Goal: Transaction & Acquisition: Purchase product/service

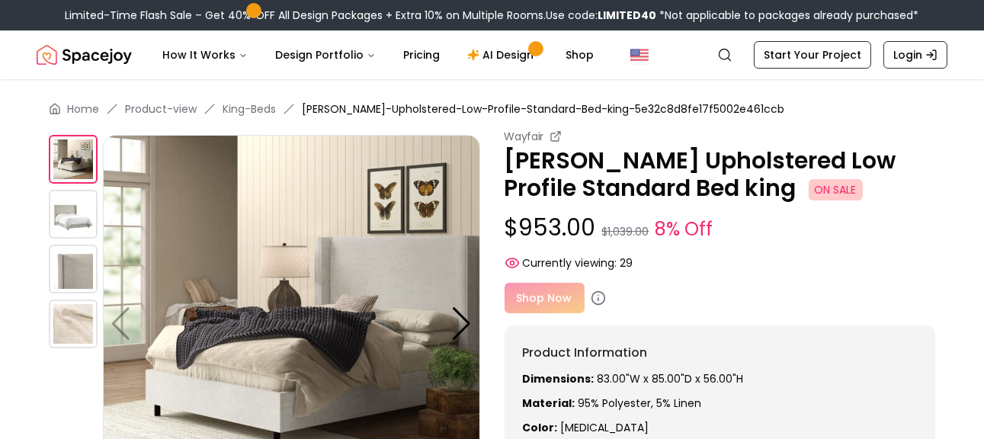
scroll to position [2, 0]
click at [581, 175] on p "[PERSON_NAME] Upholstered Low Profile Standard Bed king ON SALE" at bounding box center [719, 175] width 431 height 55
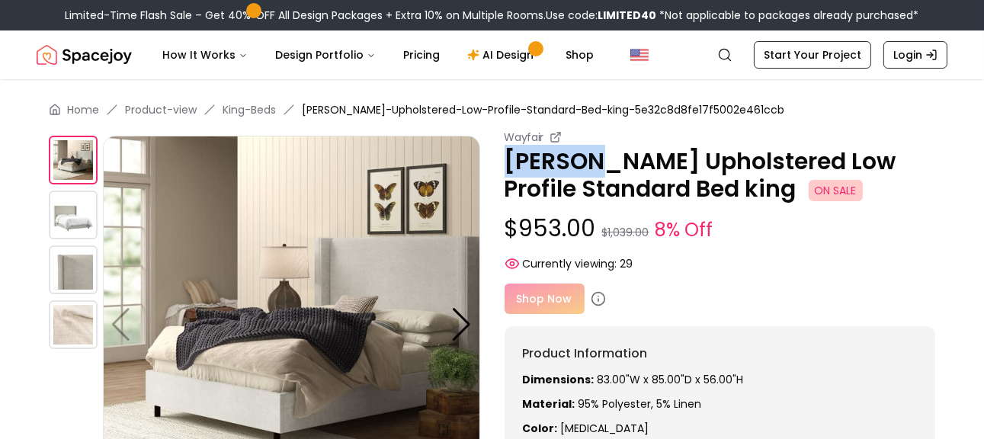
click at [581, 175] on p "[PERSON_NAME] Upholstered Low Profile Standard Bed king ON SALE" at bounding box center [719, 175] width 431 height 55
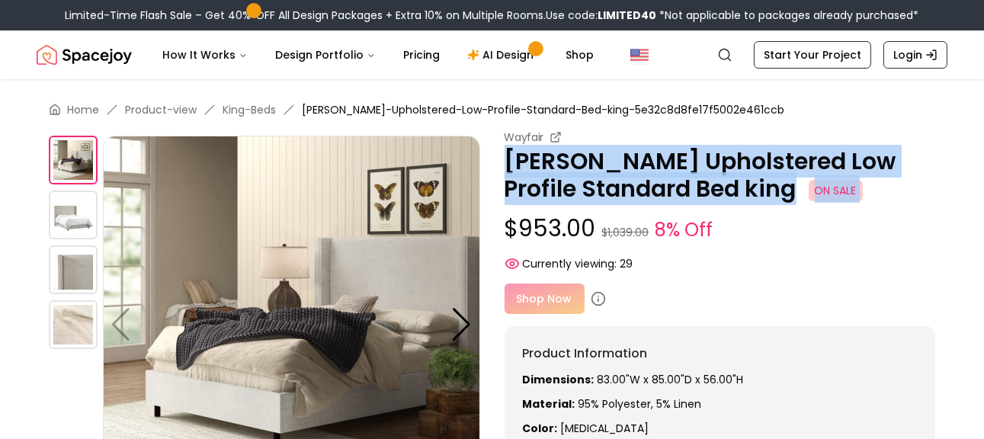
click at [581, 175] on p "[PERSON_NAME] Upholstered Low Profile Standard Bed king ON SALE" at bounding box center [719, 175] width 431 height 55
drag, startPoint x: 581, startPoint y: 175, endPoint x: 717, endPoint y: 170, distance: 135.7
click at [717, 170] on p "[PERSON_NAME] Upholstered Low Profile Standard Bed king ON SALE" at bounding box center [719, 175] width 431 height 55
drag, startPoint x: 716, startPoint y: 187, endPoint x: 504, endPoint y: 150, distance: 215.7
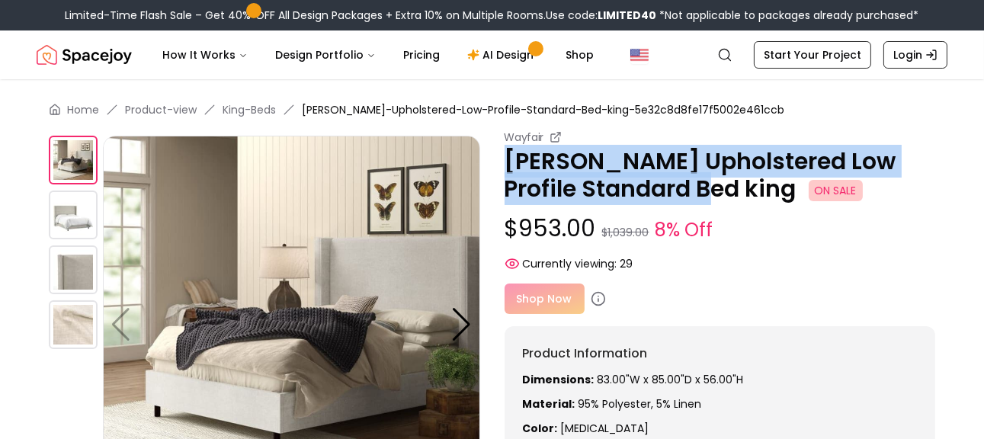
click at [504, 150] on p "[PERSON_NAME] Upholstered Low Profile Standard Bed king ON SALE" at bounding box center [719, 175] width 431 height 55
copy p "[PERSON_NAME] Upholstered Low Profile Standard Bed king"
